Goal: Use online tool/utility: Use online tool/utility

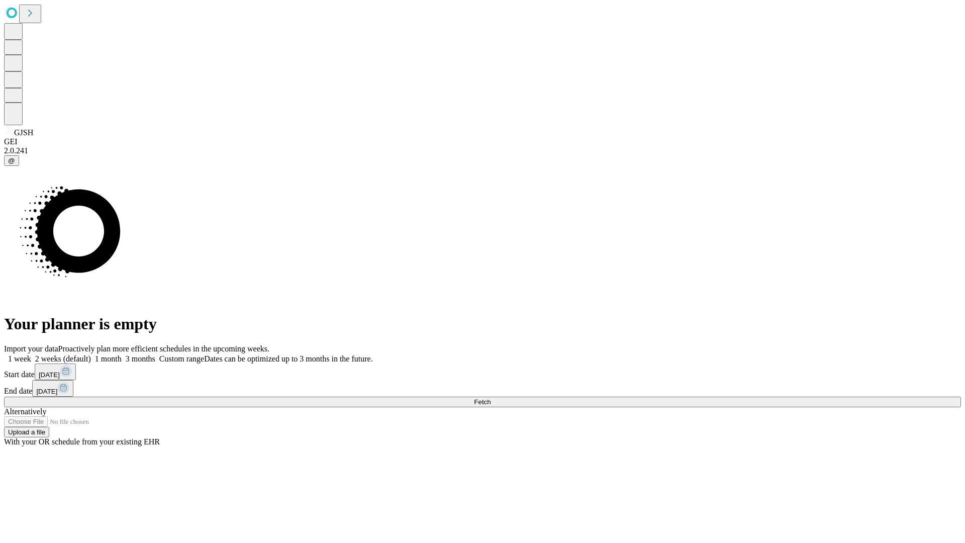
click at [490, 398] on span "Fetch" at bounding box center [482, 402] width 17 height 8
